Goal: Transaction & Acquisition: Purchase product/service

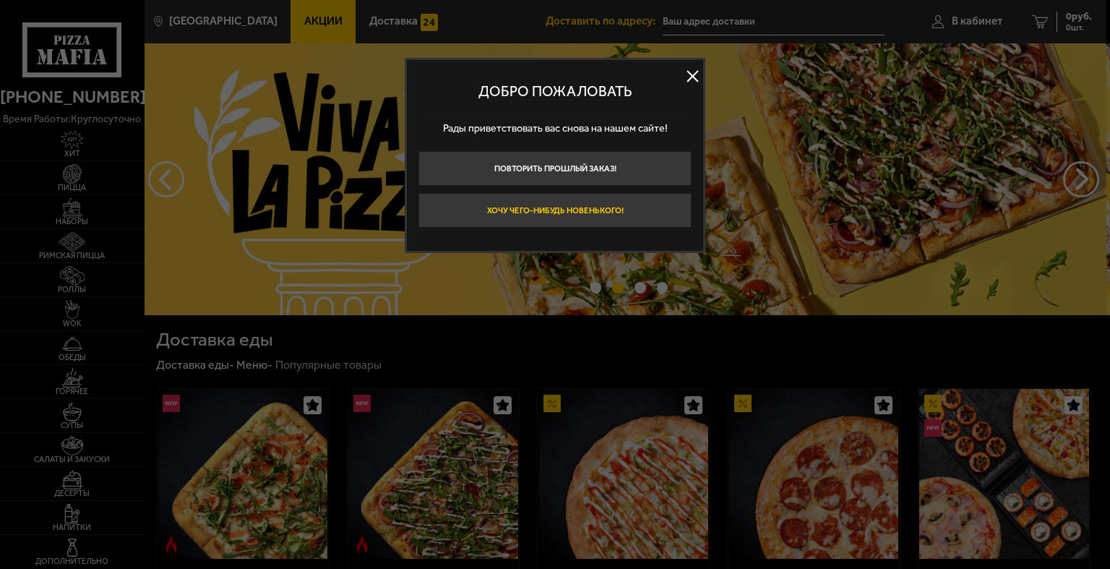
click at [526, 208] on button "Хочу чего-нибудь новенького!" at bounding box center [555, 210] width 273 height 35
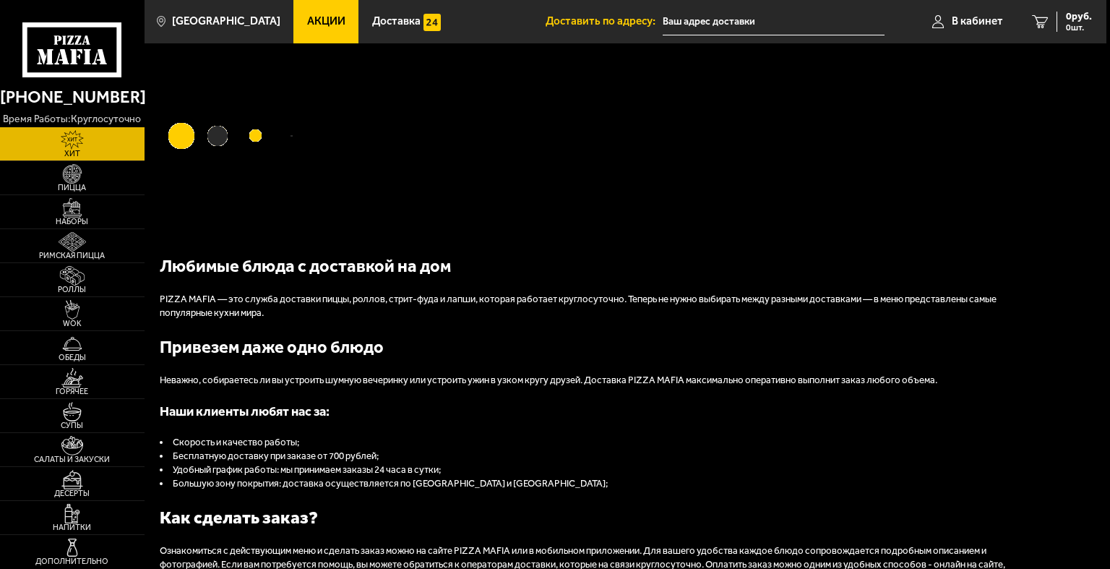
type input "[STREET_ADDRESS]"
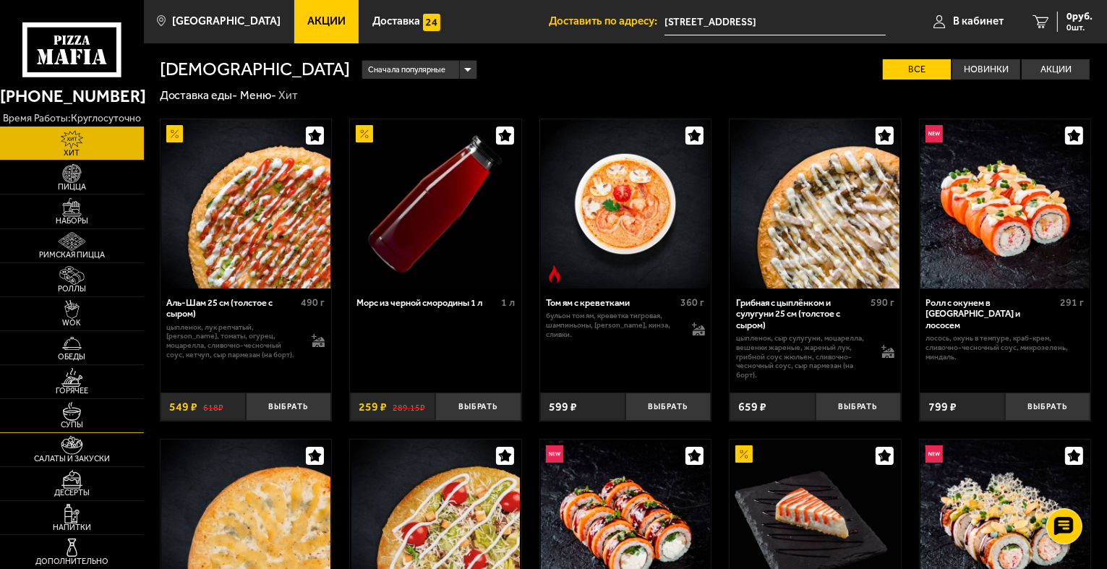
click at [67, 415] on img at bounding box center [72, 411] width 44 height 19
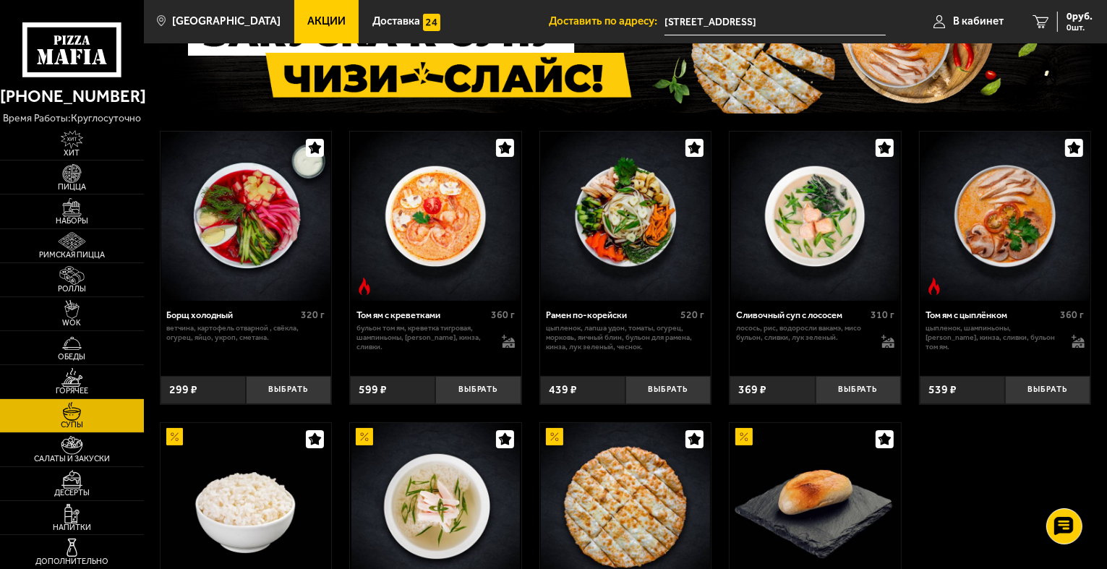
scroll to position [145, 0]
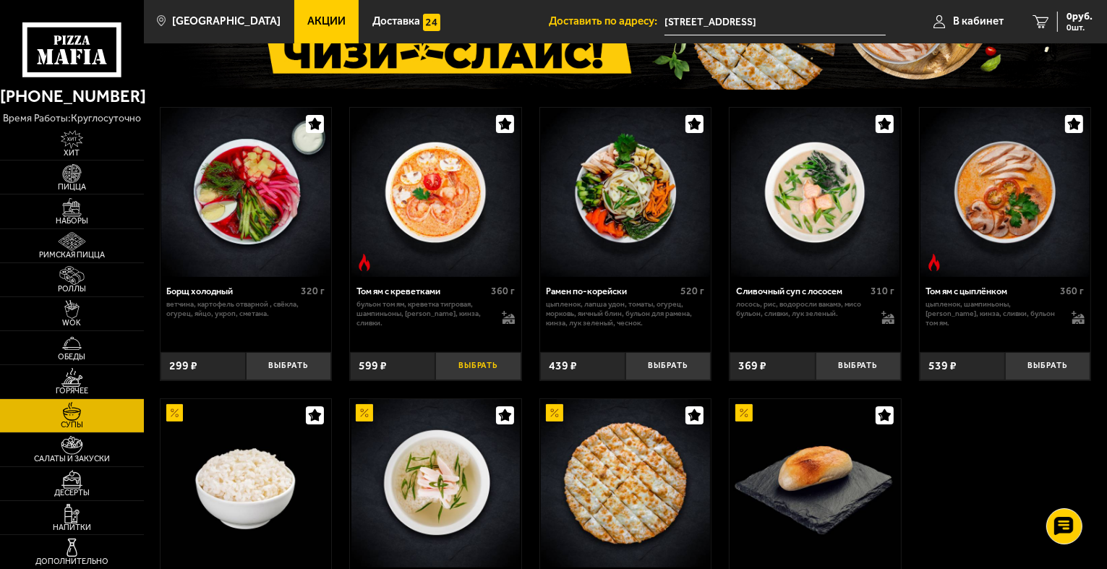
click at [473, 356] on button "Выбрать" at bounding box center [477, 366] width 85 height 28
click at [67, 168] on img at bounding box center [72, 173] width 44 height 19
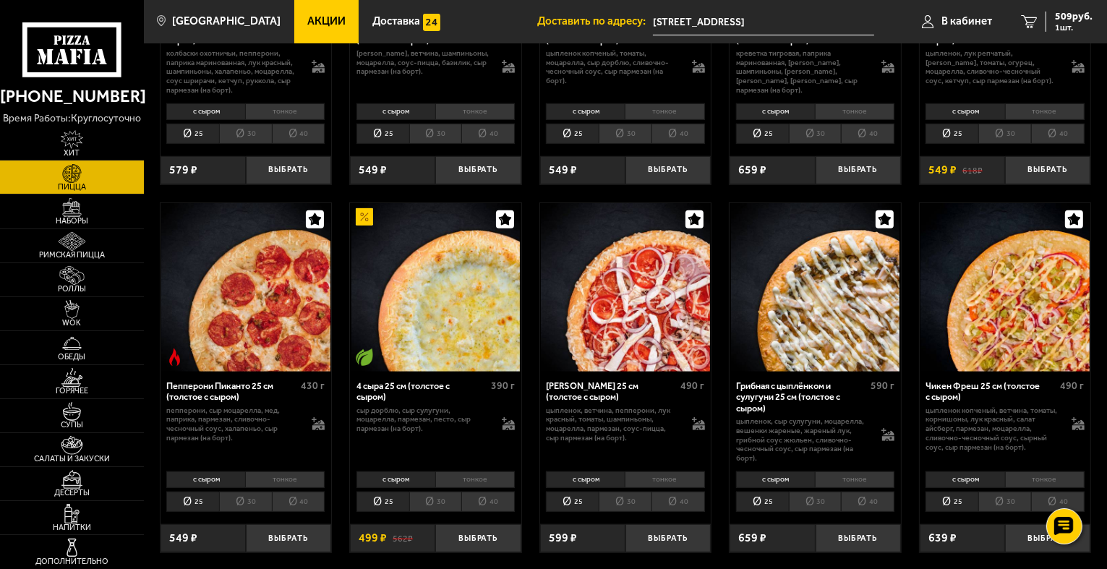
scroll to position [723, 0]
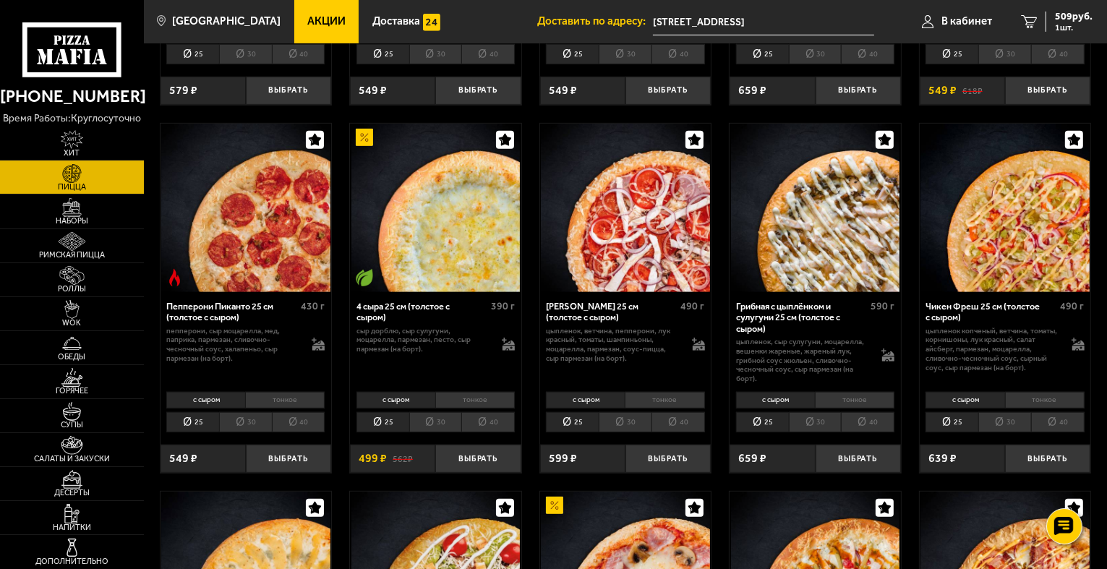
click at [882, 139] on icon "button" at bounding box center [884, 139] width 12 height 12
click at [847, 453] on button "Выбрать" at bounding box center [858, 459] width 85 height 28
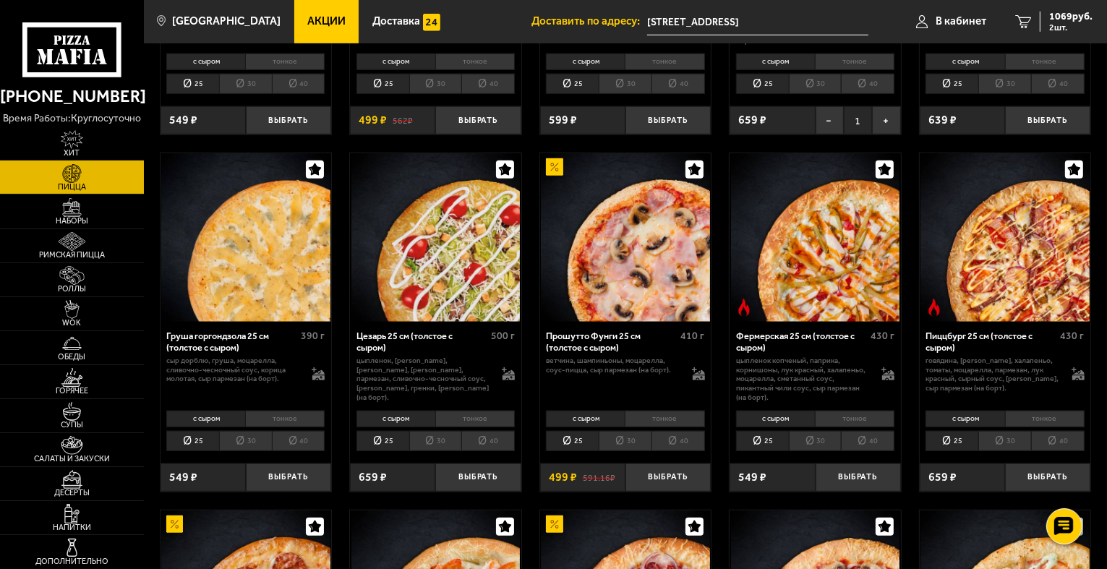
scroll to position [1084, 0]
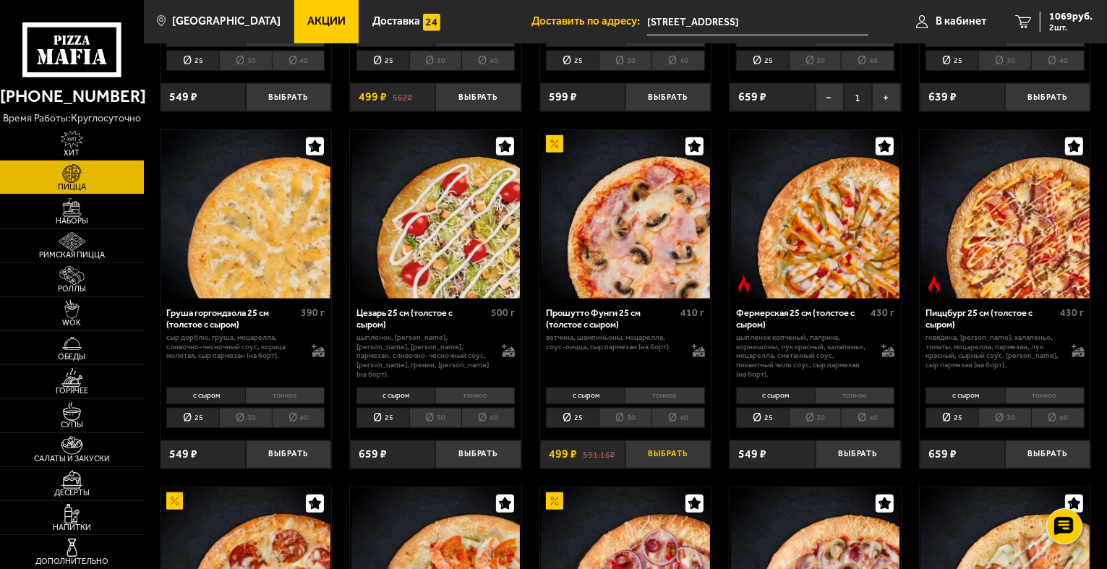
click at [667, 454] on button "Выбрать" at bounding box center [667, 454] width 85 height 28
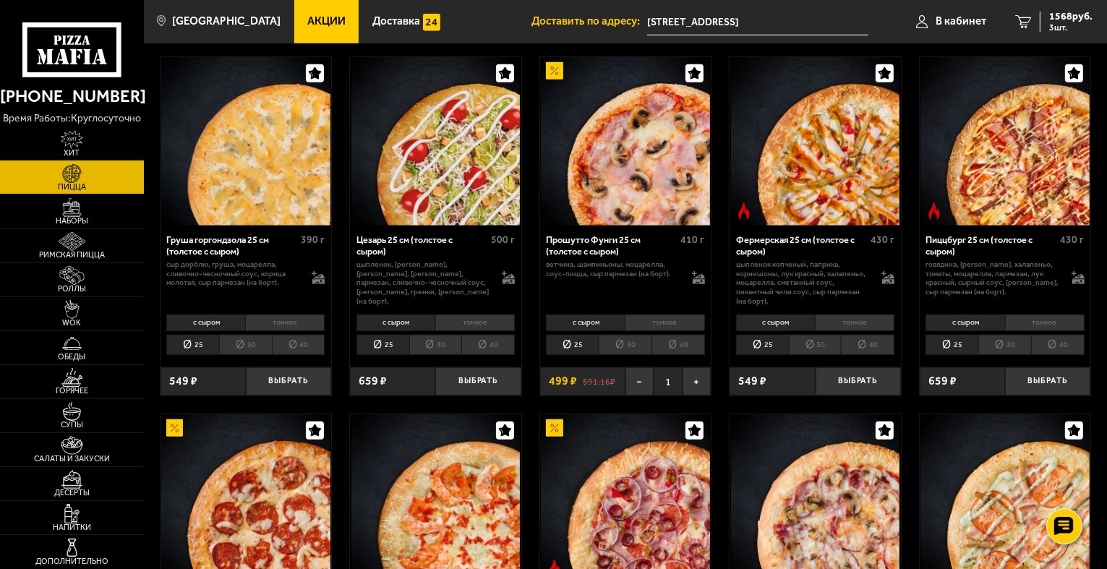
scroll to position [1229, 0]
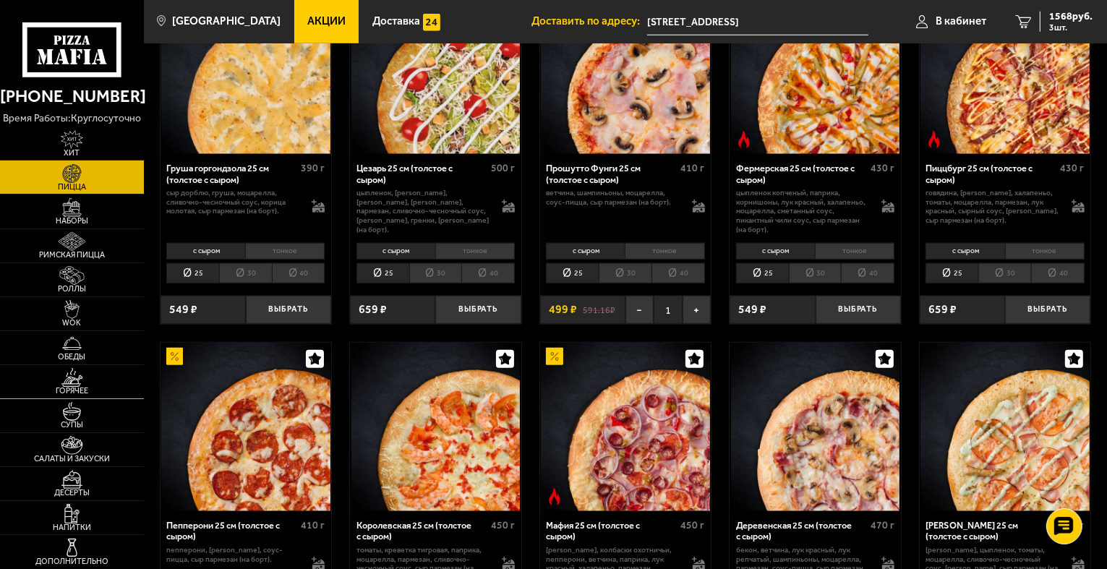
click at [72, 380] on img at bounding box center [72, 377] width 44 height 19
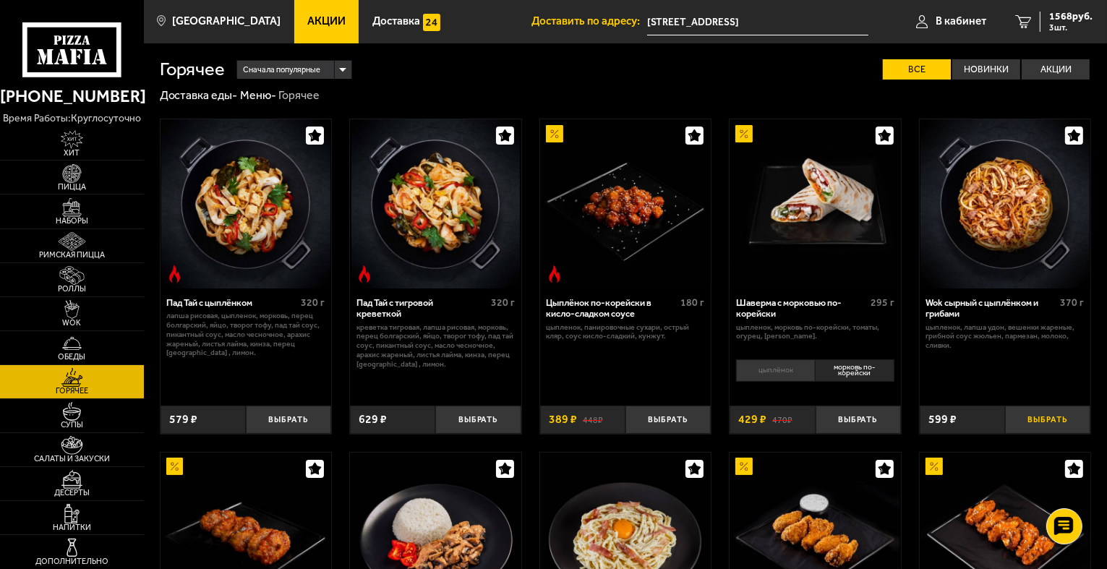
click at [1045, 424] on button "Выбрать" at bounding box center [1047, 420] width 85 height 28
click at [949, 19] on span "В кабинет" at bounding box center [961, 21] width 51 height 11
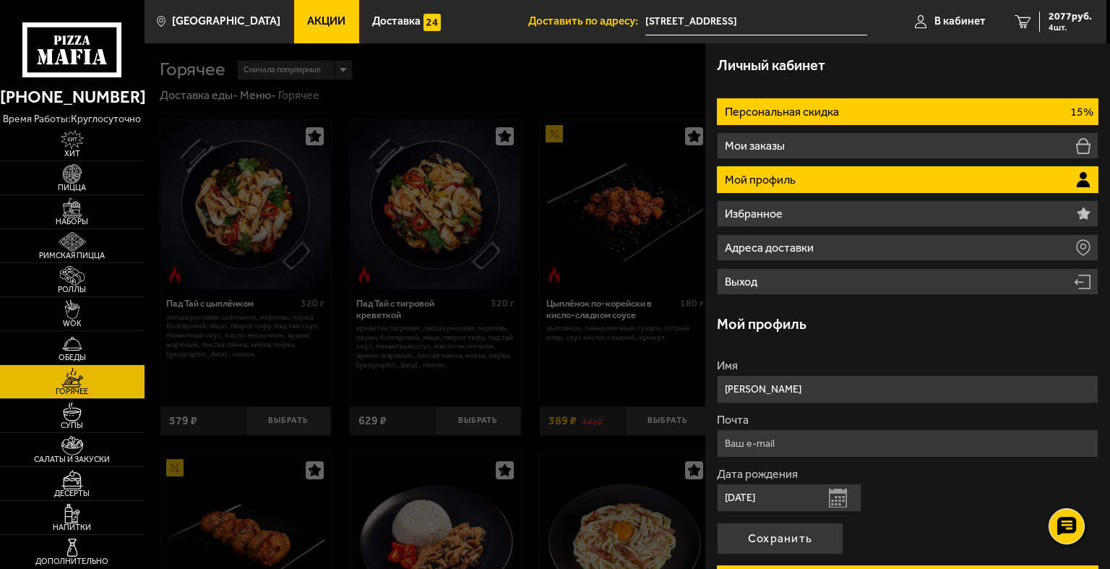
click at [893, 113] on li "Персональная скидка 15%" at bounding box center [908, 111] width 382 height 27
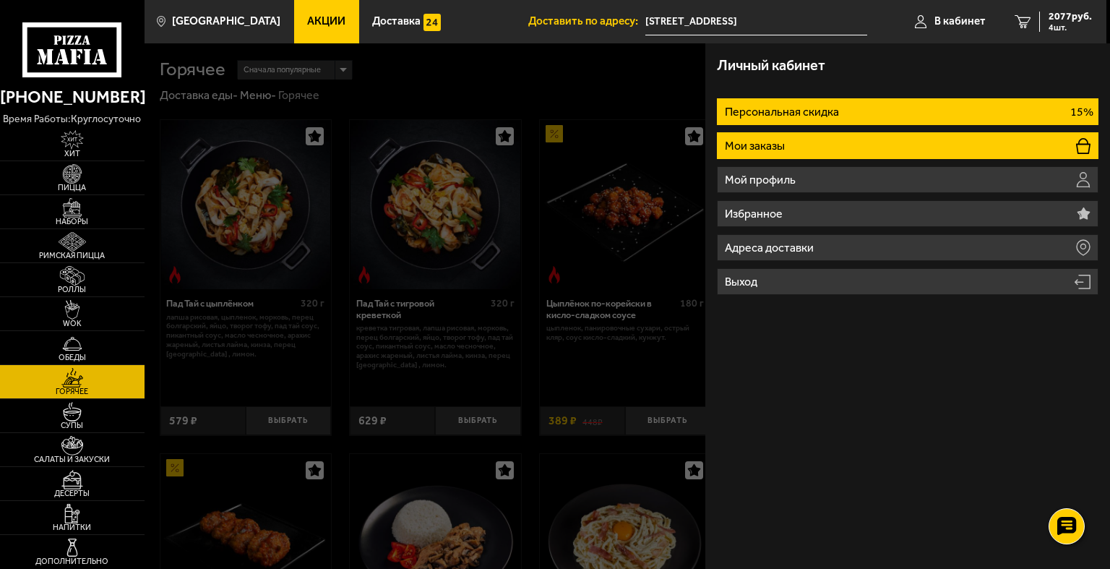
click at [822, 141] on li "Мои заказы" at bounding box center [908, 145] width 382 height 27
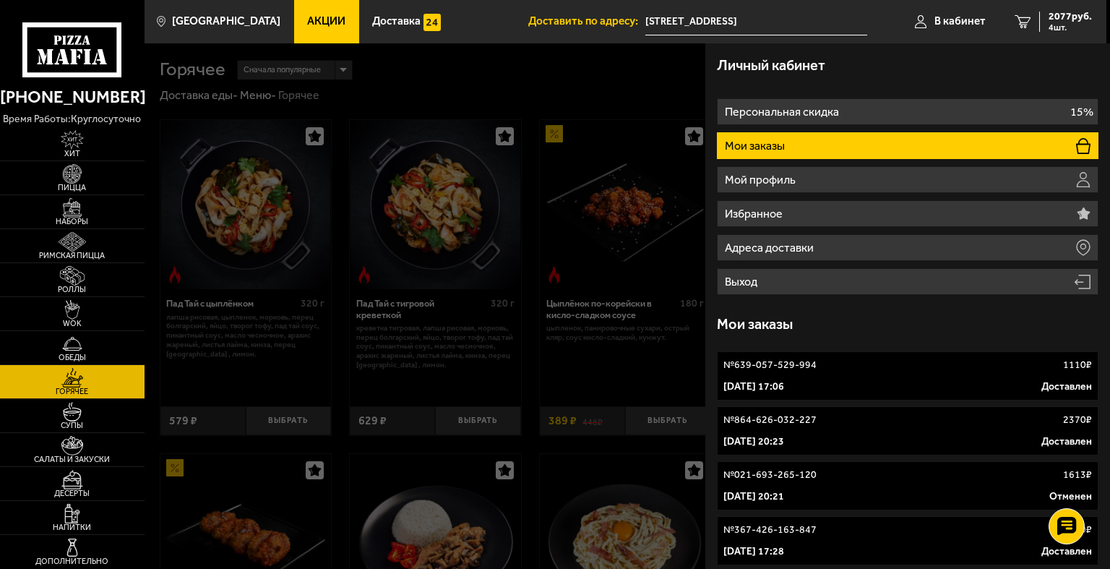
click at [479, 81] on div at bounding box center [700, 327] width 1110 height 569
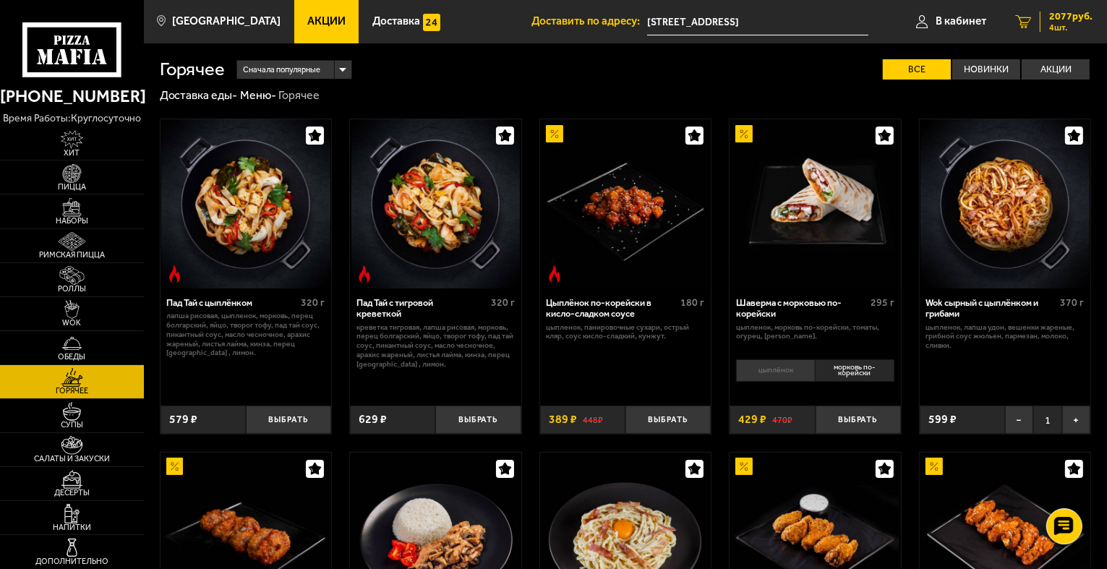
click at [1069, 20] on span "2077 руб." at bounding box center [1070, 17] width 43 height 10
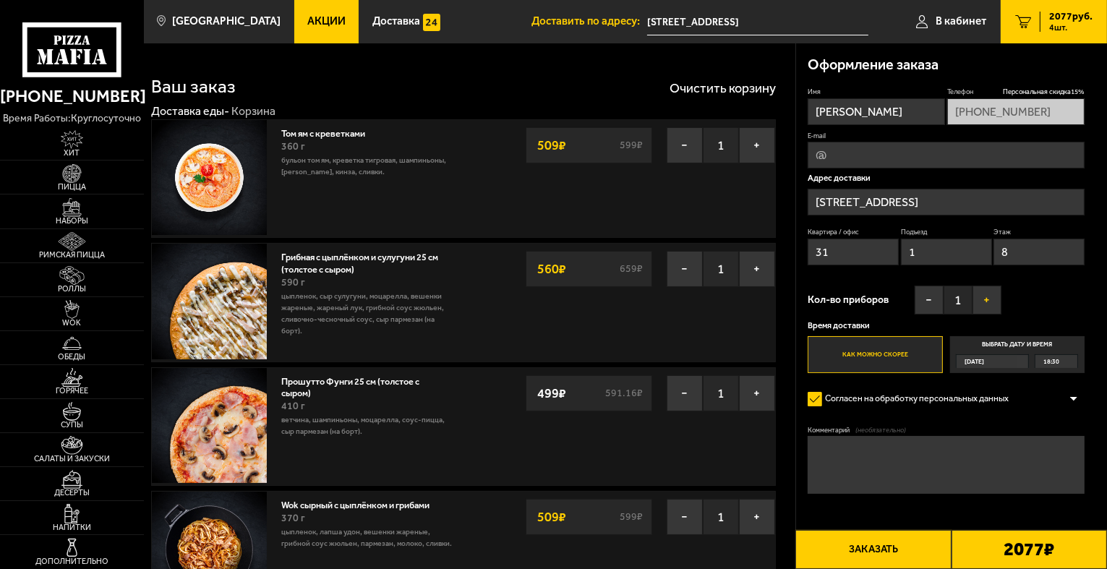
click at [980, 298] on button "+" at bounding box center [986, 300] width 29 height 29
click at [950, 200] on input "[STREET_ADDRESS]" at bounding box center [946, 202] width 277 height 27
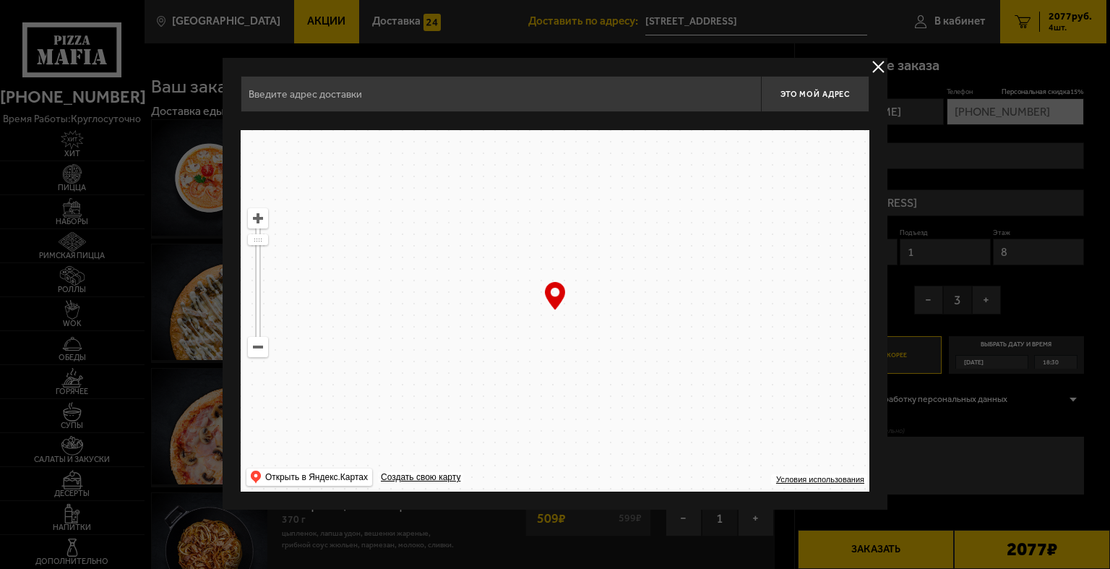
type input "[STREET_ADDRESS]"
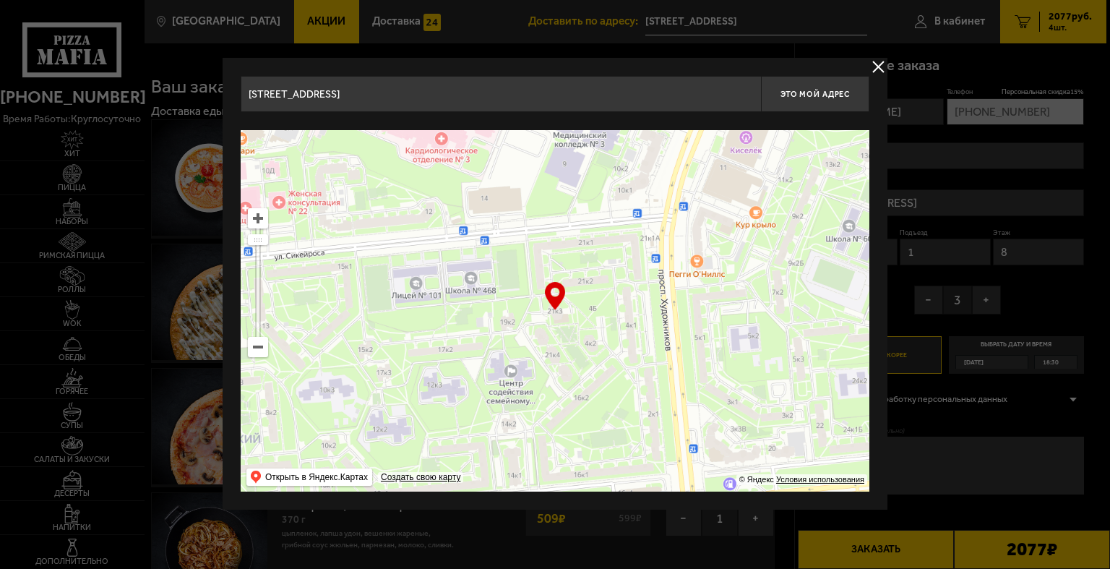
click at [875, 61] on button "delivery type" at bounding box center [879, 67] width 18 height 18
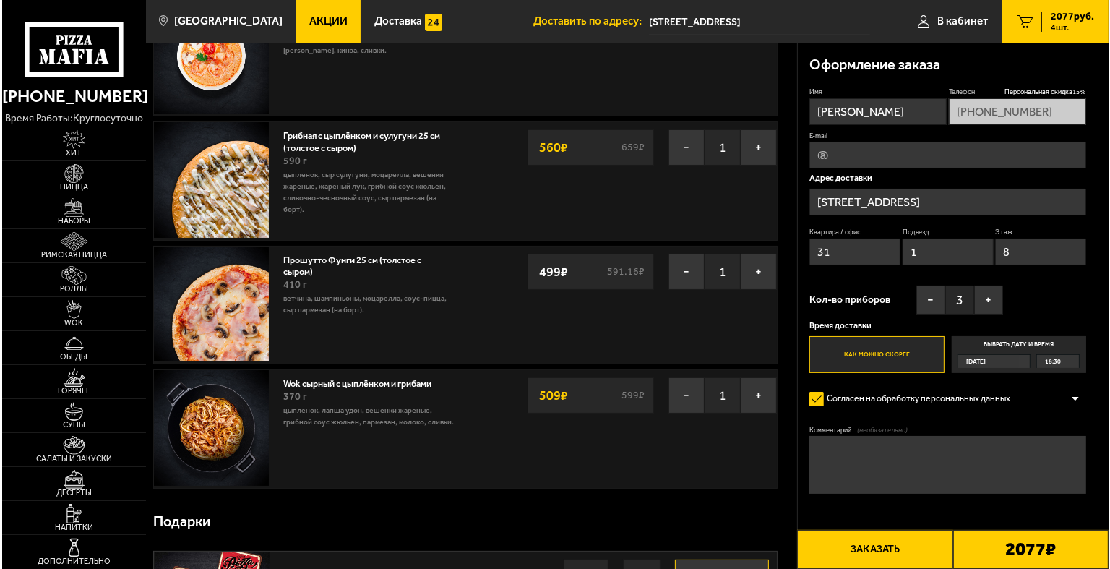
scroll to position [145, 0]
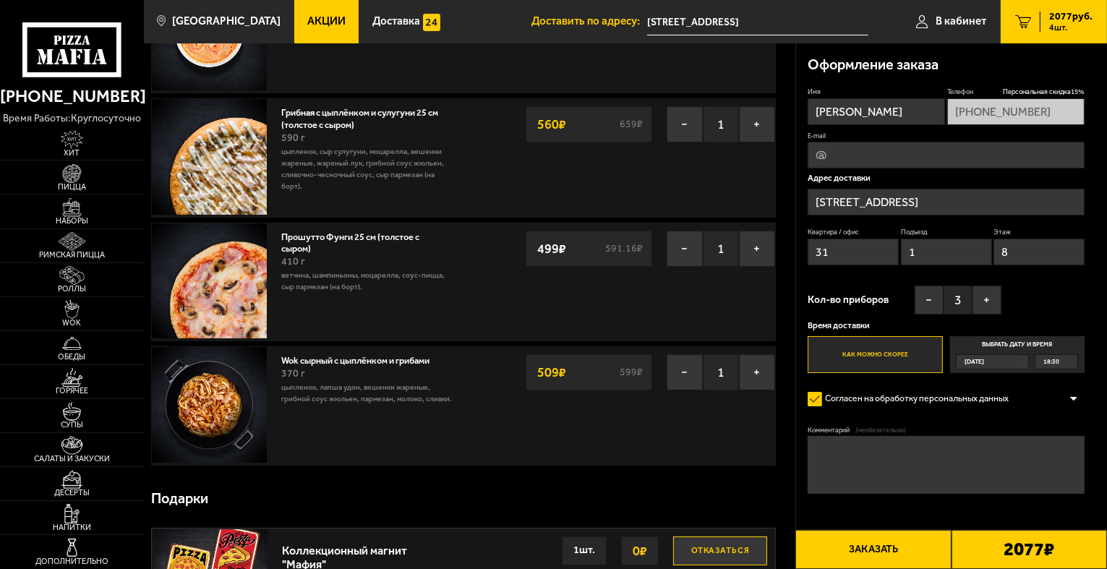
click at [855, 547] on button "Заказать" at bounding box center [872, 549] width 155 height 39
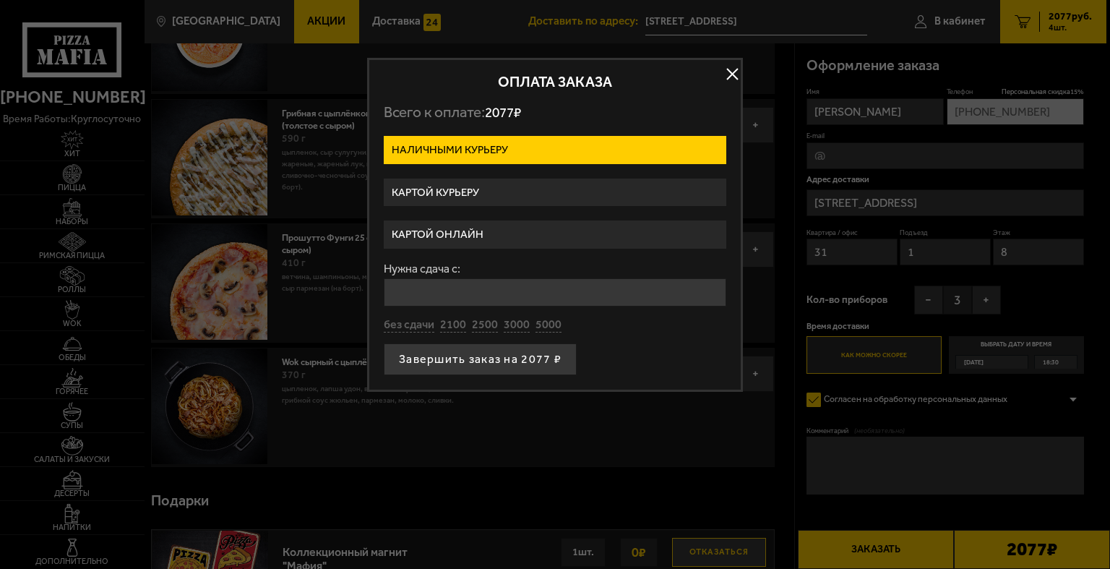
click at [584, 143] on label "Наличными курьеру" at bounding box center [555, 150] width 343 height 28
click at [0, 0] on input "Наличными курьеру" at bounding box center [0, 0] width 0 height 0
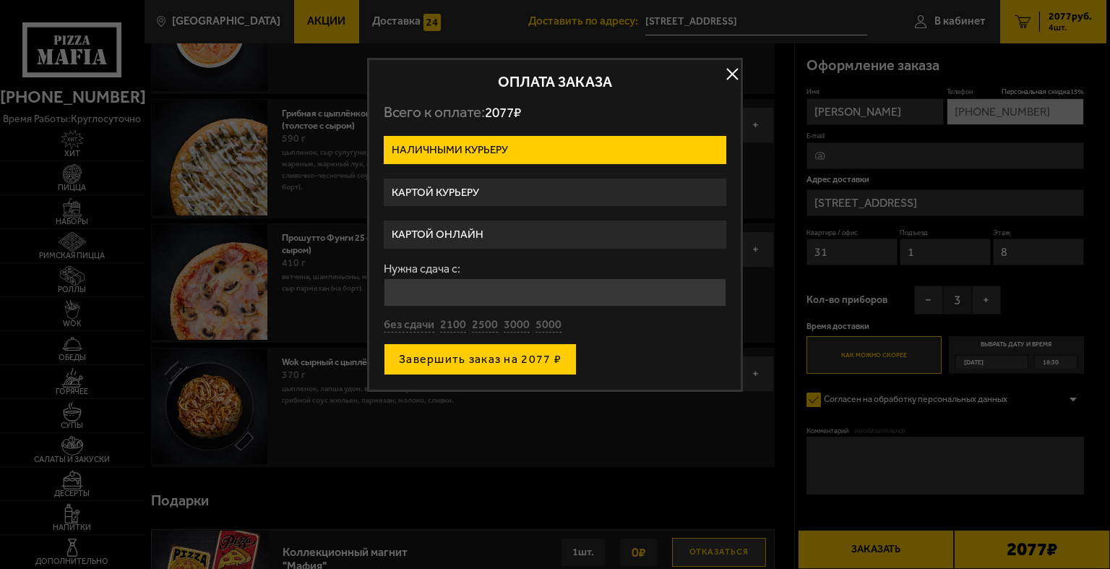
click at [513, 351] on button "Завершить заказ на 2077 ₽" at bounding box center [480, 359] width 193 height 32
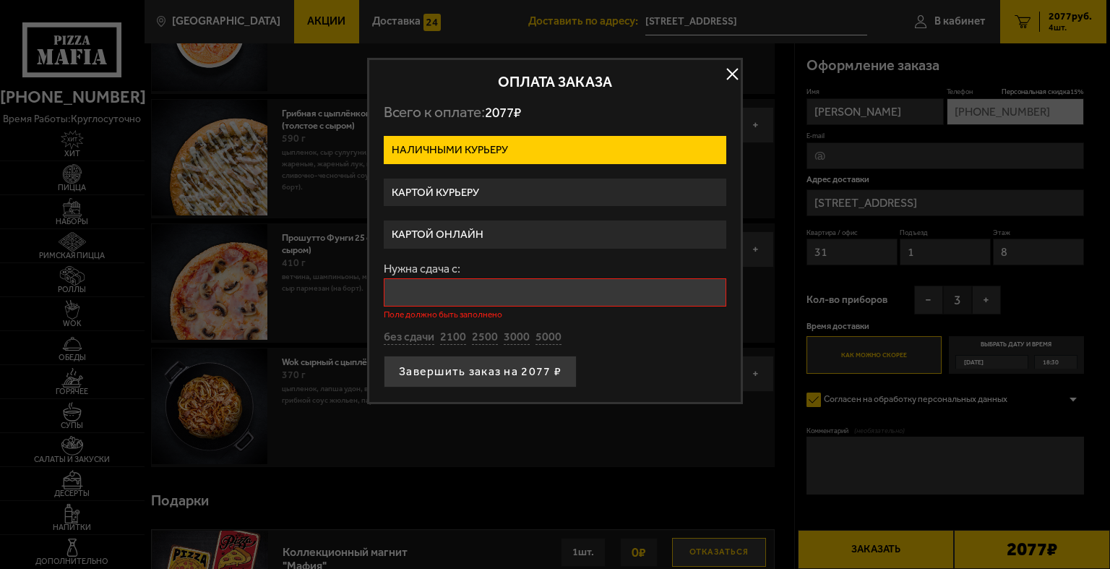
click at [419, 283] on input "Нужна сдача с:" at bounding box center [555, 292] width 343 height 28
click at [608, 348] on form "Наличными курьеру Картой курьеру Картой онлайн Нужна сдача с: Поле должно быть …" at bounding box center [555, 262] width 343 height 252
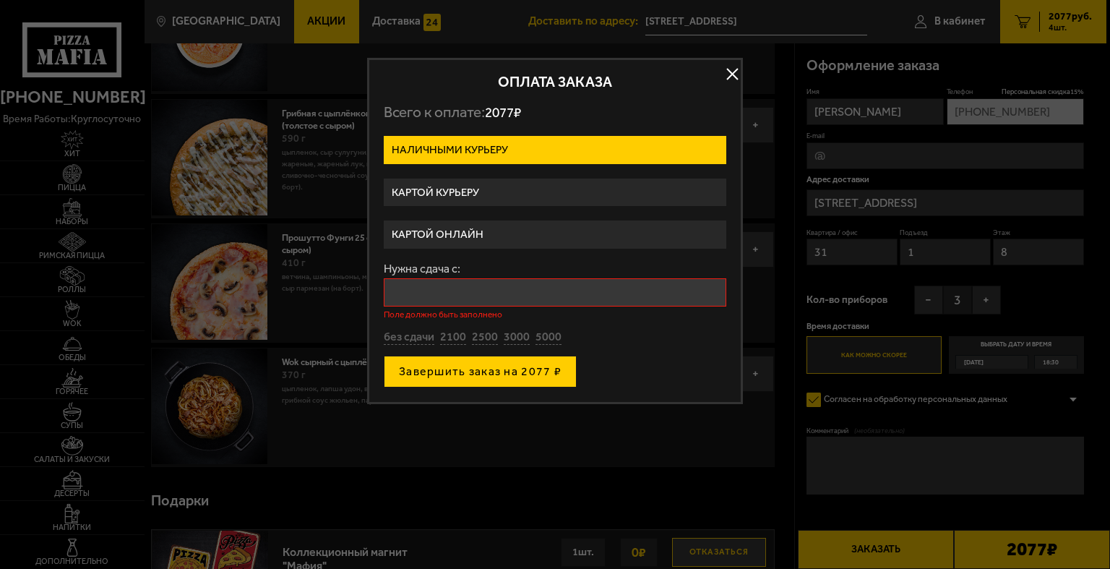
click at [513, 369] on button "Завершить заказ на 2077 ₽" at bounding box center [480, 372] width 193 height 32
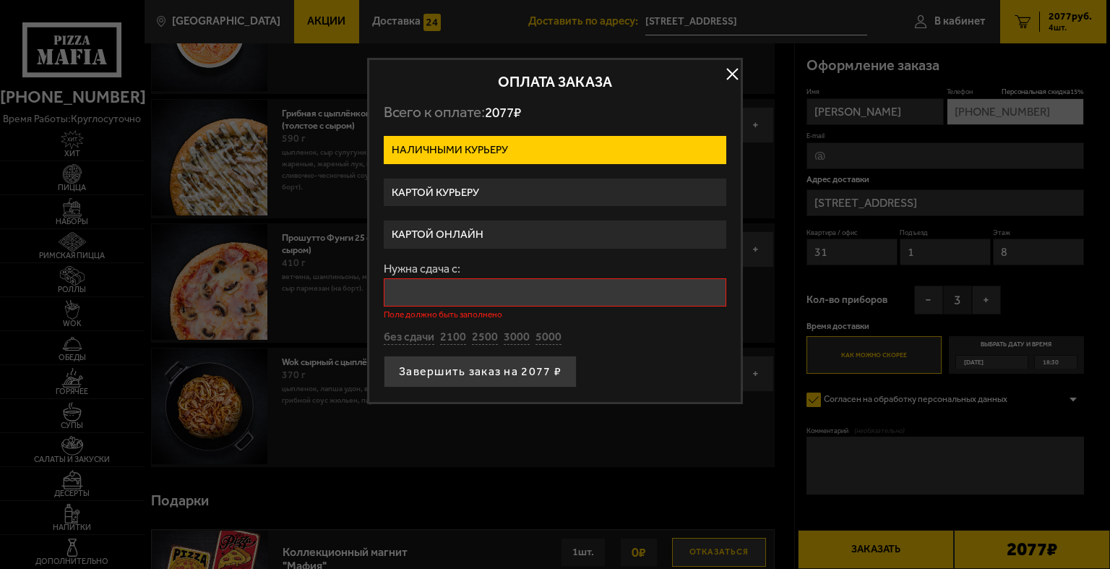
click at [489, 291] on input "Нужна сдача с:" at bounding box center [555, 292] width 343 height 28
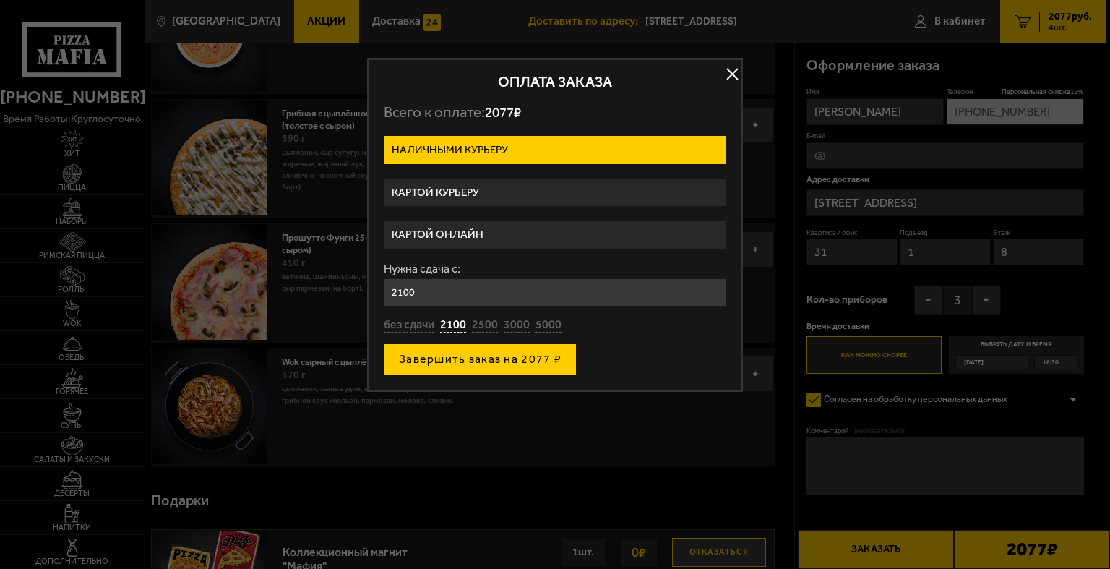
type input "2100"
click at [487, 364] on button "Завершить заказ на 2077 ₽" at bounding box center [480, 359] width 193 height 32
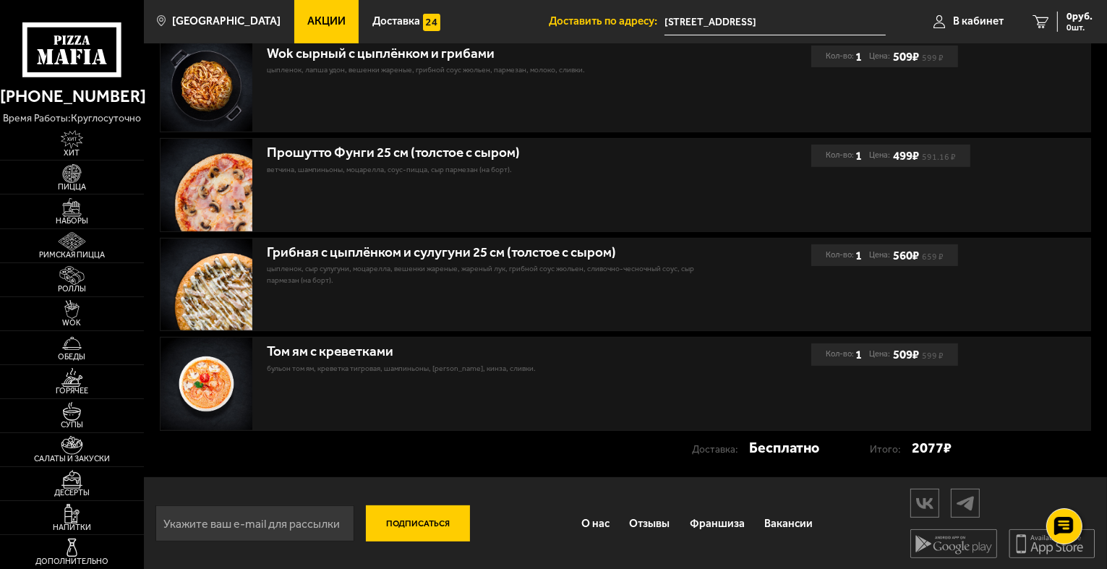
scroll to position [435, 0]
